Goal: Check status

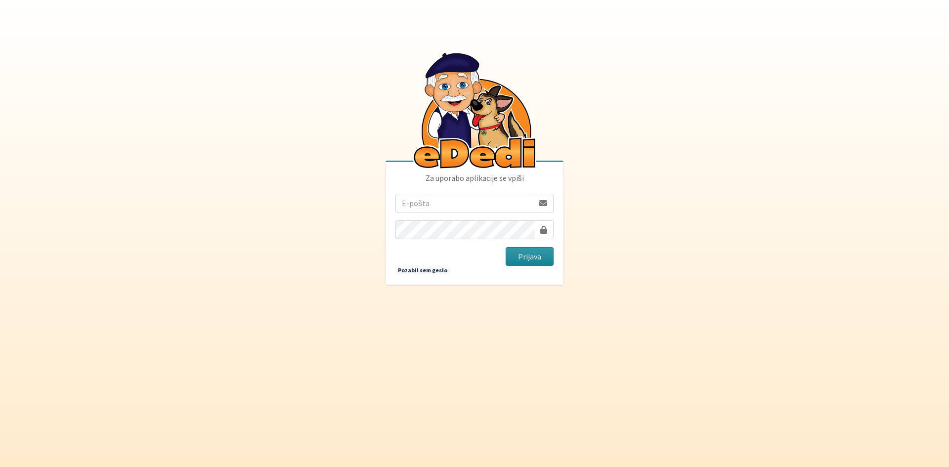
type input "t.athlete@gmail.com"
click at [530, 258] on button "Prijava" at bounding box center [530, 256] width 48 height 19
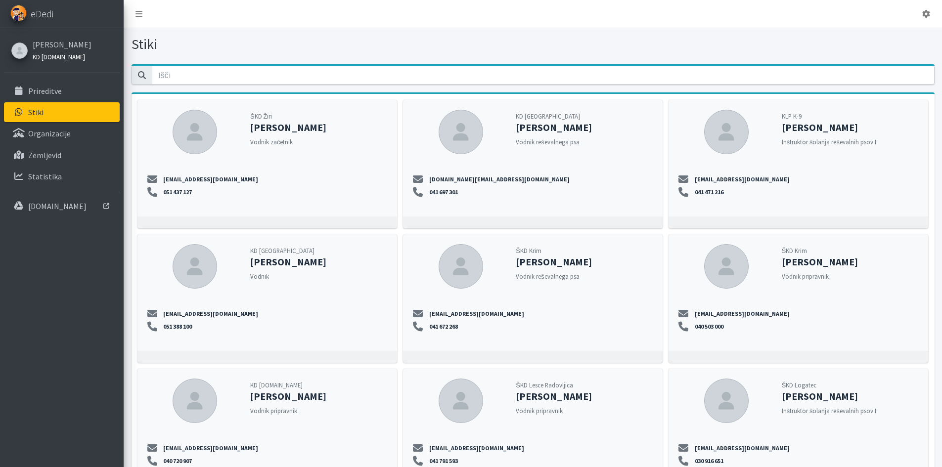
click at [47, 50] on link "KD [DOMAIN_NAME]" at bounding box center [62, 56] width 59 height 12
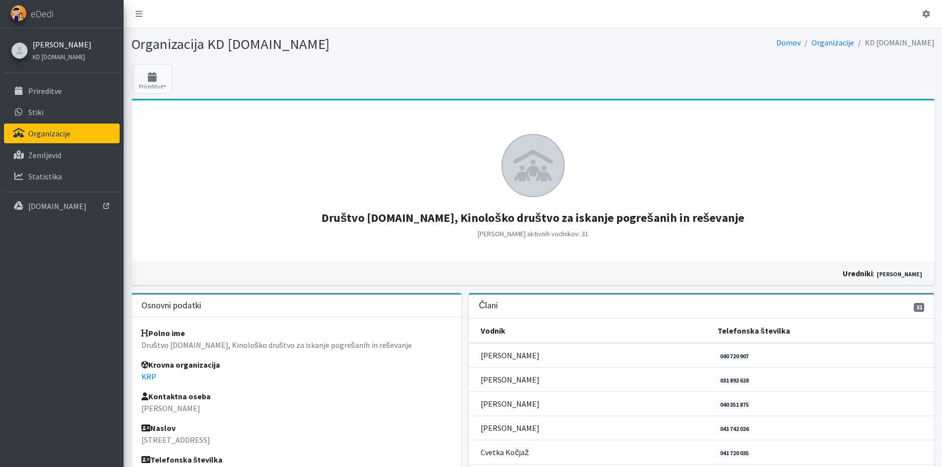
click at [48, 46] on link "[PERSON_NAME]" at bounding box center [62, 45] width 59 height 12
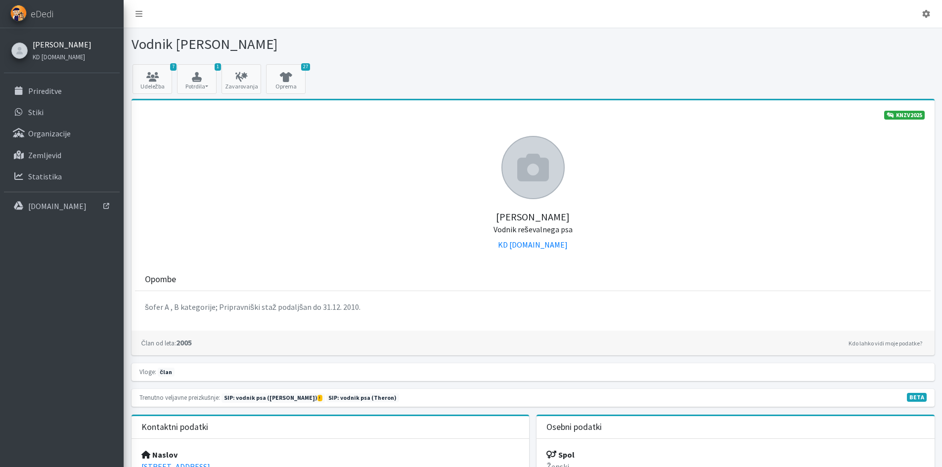
click at [48, 46] on link "[PERSON_NAME]" at bounding box center [62, 45] width 59 height 12
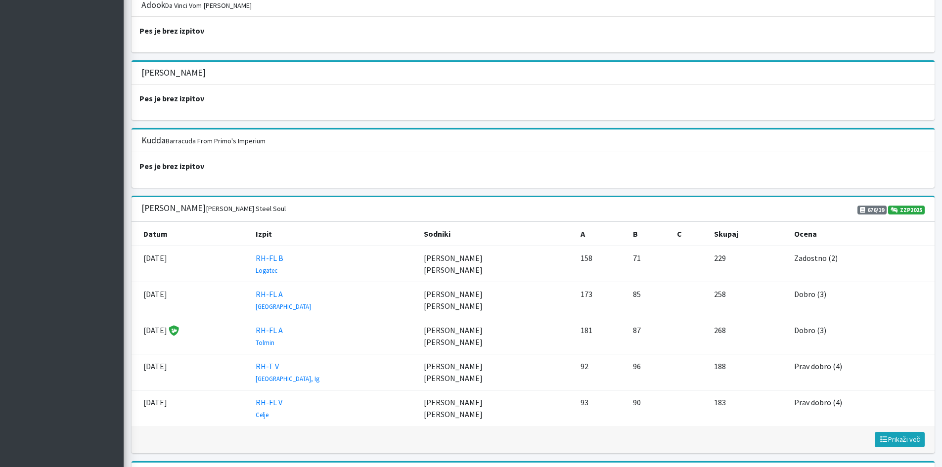
scroll to position [1384, 0]
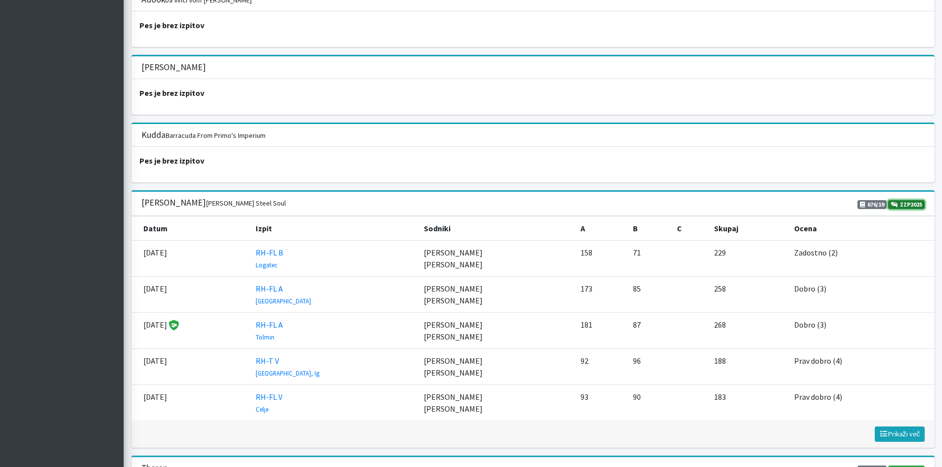
click at [899, 206] on link "ZZP2025" at bounding box center [906, 204] width 37 height 9
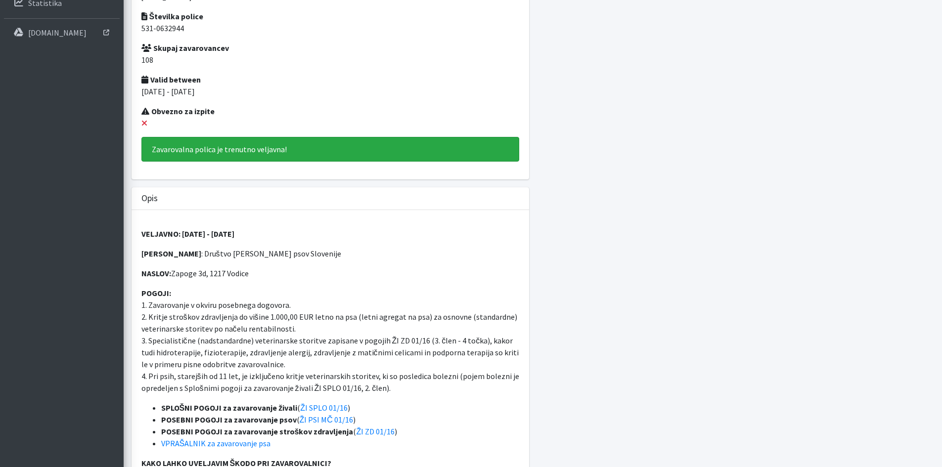
scroll to position [198, 0]
